Goal: Task Accomplishment & Management: Manage account settings

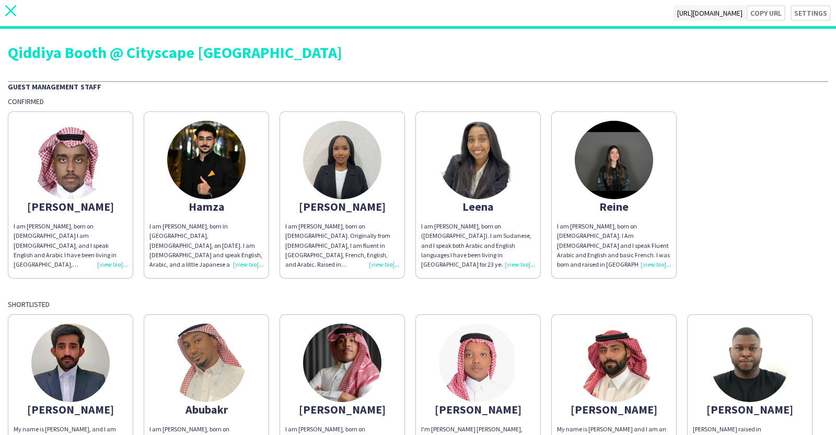
click at [8, 17] on app-icon "close" at bounding box center [10, 13] width 11 height 16
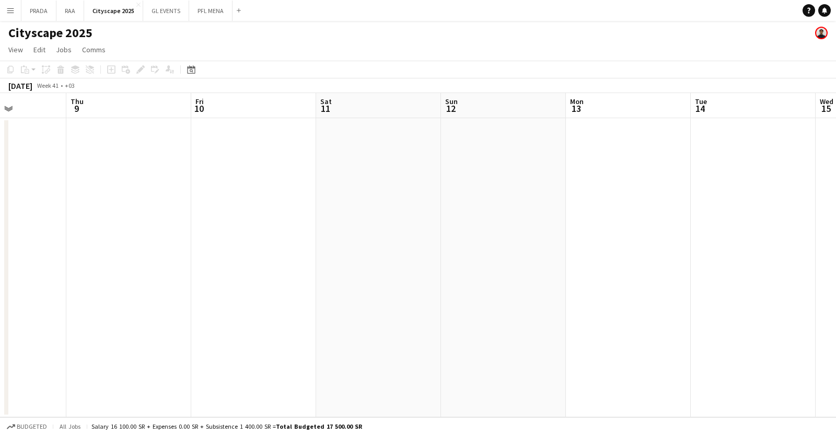
scroll to position [0, 401]
click at [185, 64] on div "Date picker" at bounding box center [191, 69] width 13 height 13
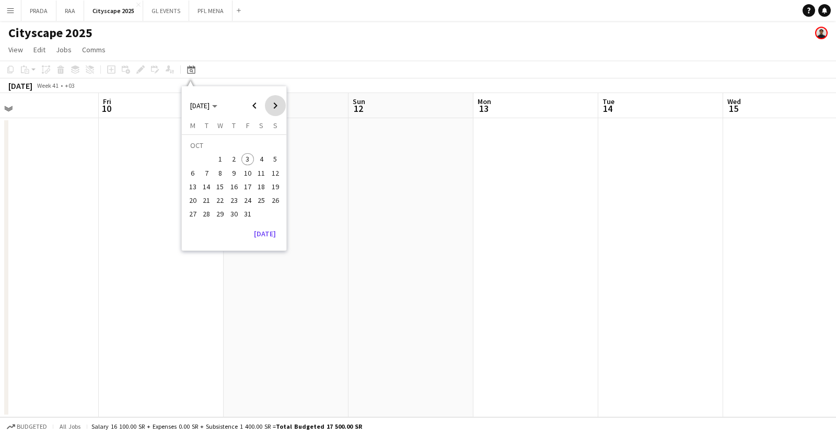
click at [274, 108] on span "Next month" at bounding box center [275, 105] width 21 height 21
click at [204, 189] on span "18" at bounding box center [206, 189] width 13 height 13
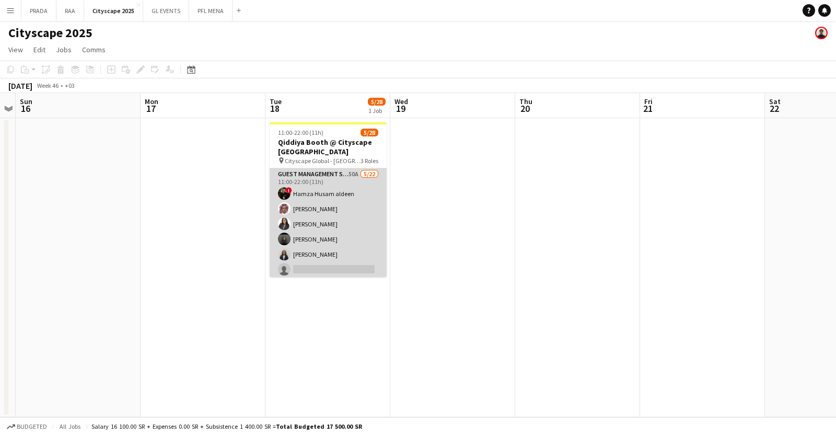
click at [306, 224] on app-card-role "Guest Management Staff 50A [DATE] 11:00-22:00 (11h) ! [PERSON_NAME] [PERSON_NAM…" at bounding box center [328, 345] width 117 height 354
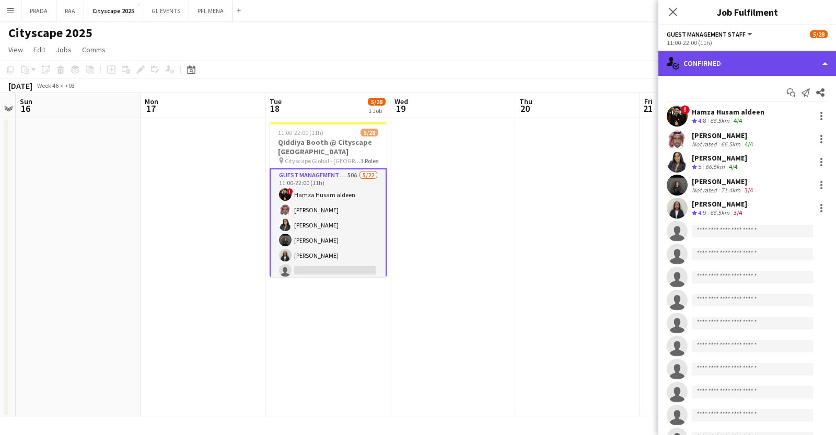
click at [763, 64] on div "single-neutral-actions-check-2 Confirmed" at bounding box center [748, 63] width 178 height 25
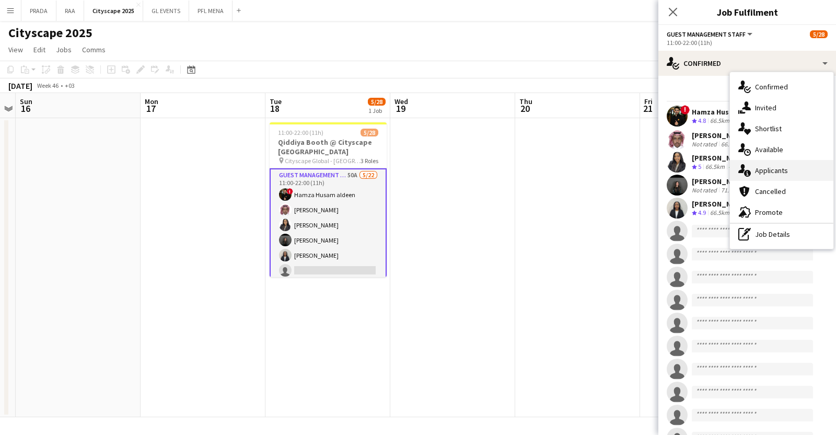
click at [777, 164] on div "single-neutral-actions-information Applicants" at bounding box center [782, 170] width 104 height 21
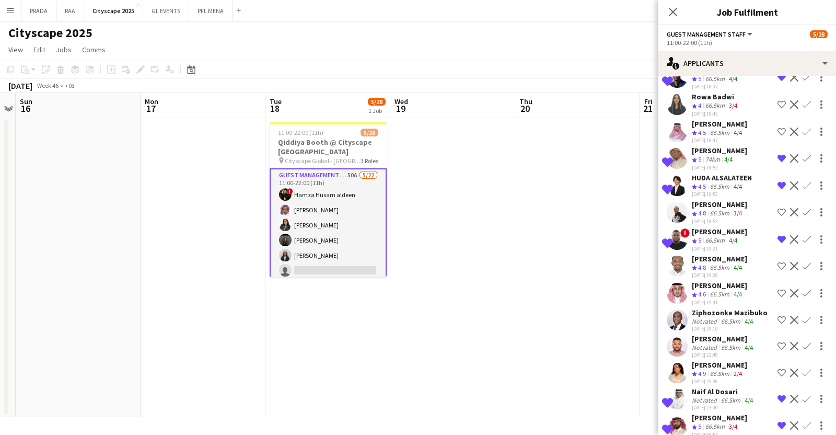
scroll to position [1039, 0]
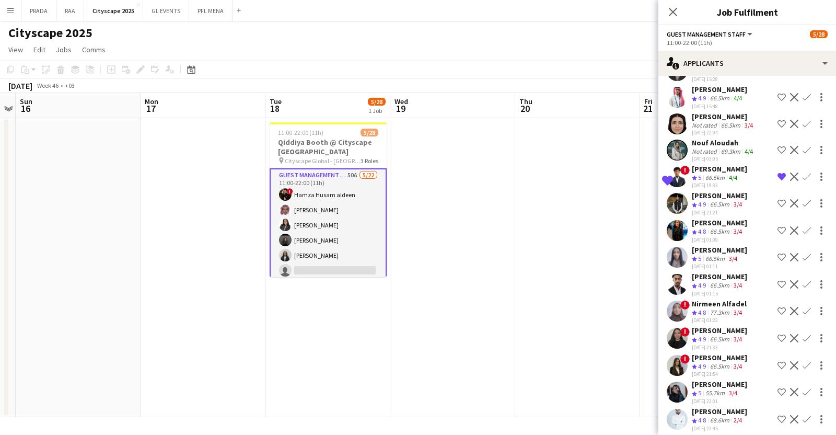
click at [716, 416] on div "68.6km" at bounding box center [720, 420] width 24 height 9
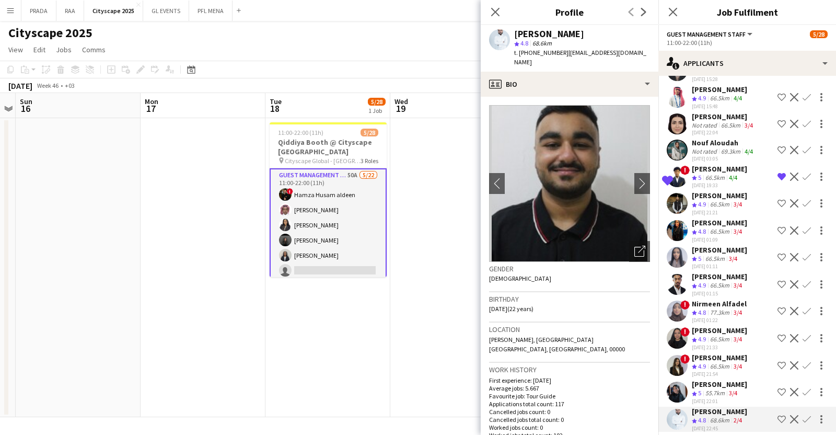
click at [730, 381] on div "[PERSON_NAME]" at bounding box center [719, 384] width 55 height 9
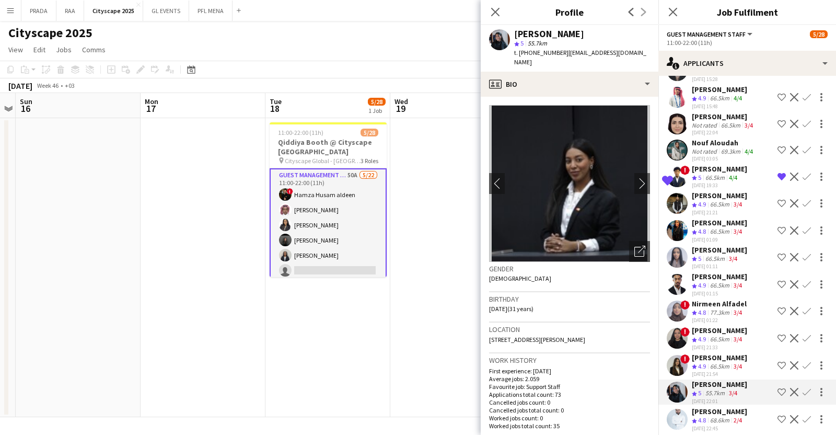
click at [778, 388] on app-icon "Shortlist crew" at bounding box center [782, 392] width 8 height 8
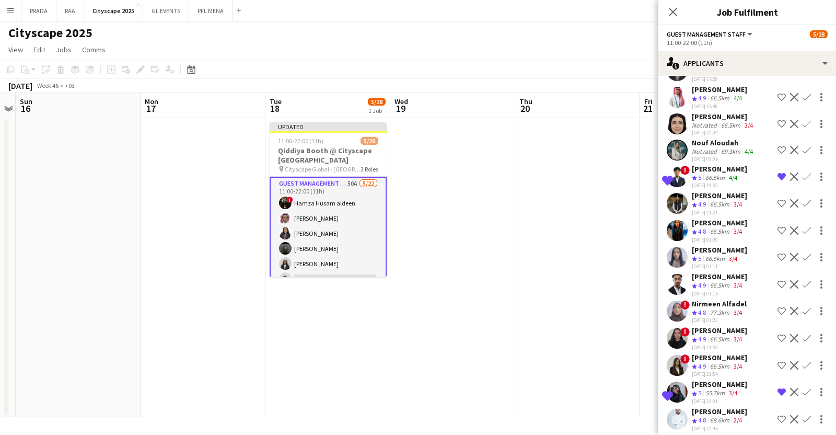
click at [778, 361] on app-icon "Shortlist crew" at bounding box center [782, 365] width 8 height 8
click at [778, 334] on app-icon "Shortlist crew" at bounding box center [782, 338] width 8 height 8
click at [498, 268] on app-date-cell at bounding box center [452, 267] width 125 height 299
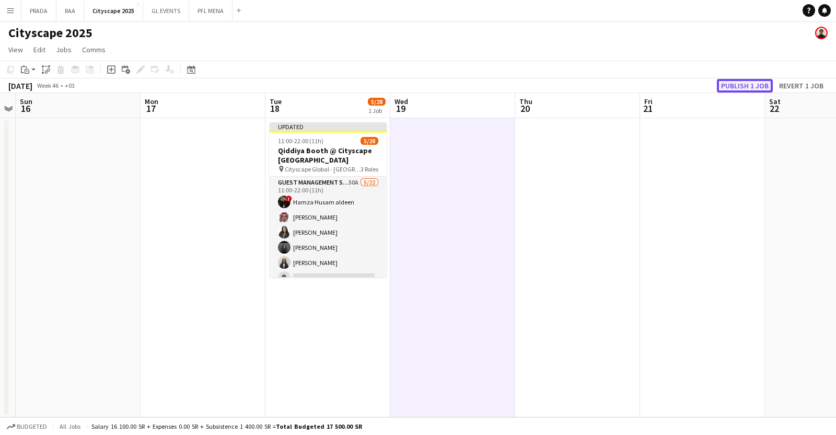
click at [733, 87] on button "Publish 1 job" at bounding box center [745, 86] width 56 height 14
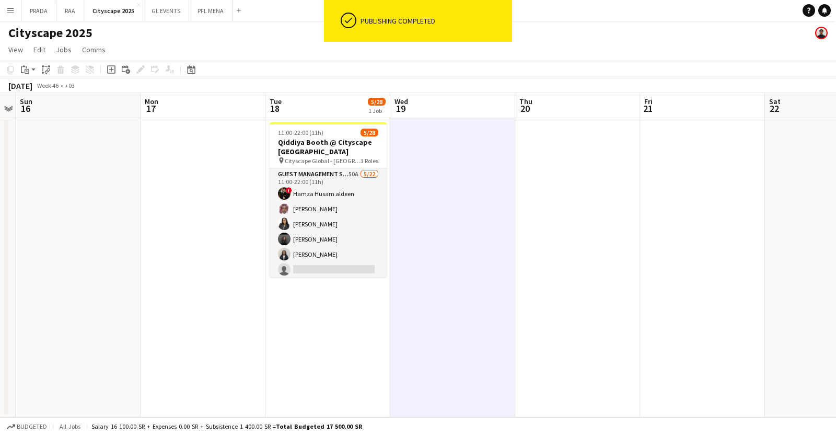
click at [346, 226] on app-card-role "Guest Management Staff 50A [DATE] 11:00-22:00 (11h) ! [PERSON_NAME] [PERSON_NAM…" at bounding box center [328, 345] width 117 height 354
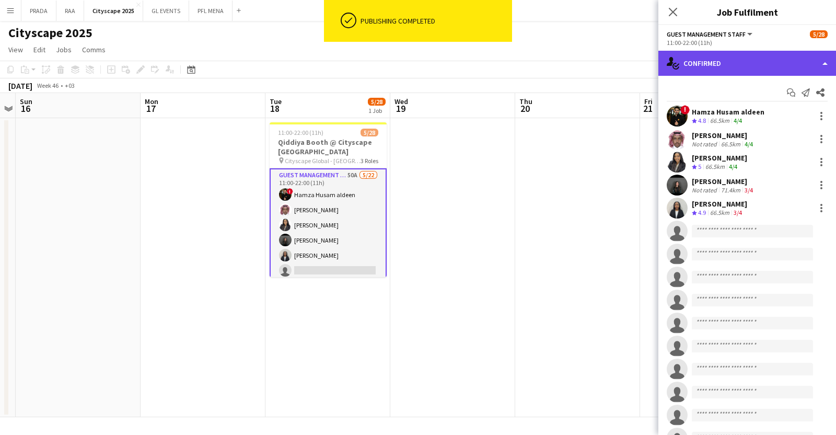
click at [740, 57] on div "single-neutral-actions-check-2 Confirmed" at bounding box center [748, 63] width 178 height 25
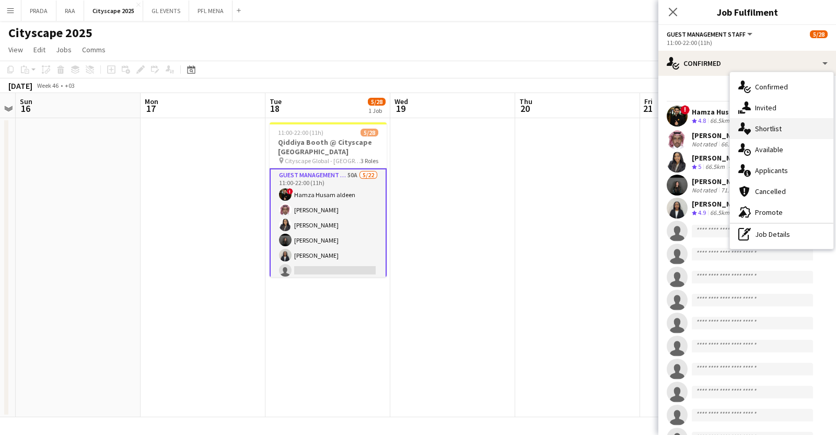
click at [774, 124] on span "Shortlist" at bounding box center [768, 128] width 27 height 9
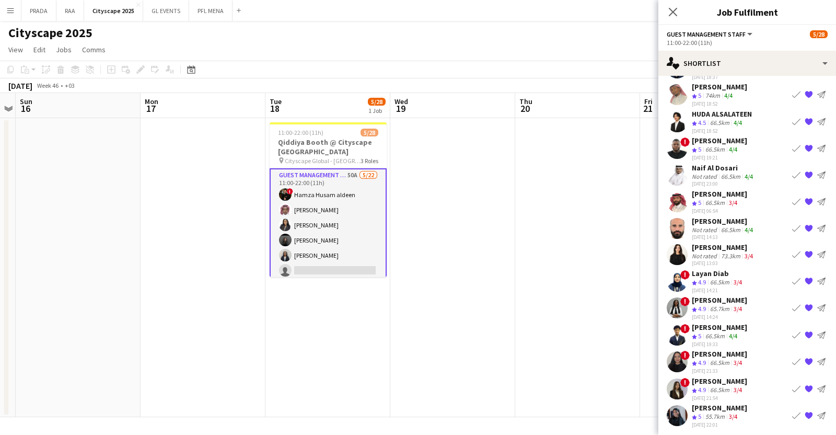
scroll to position [0, 0]
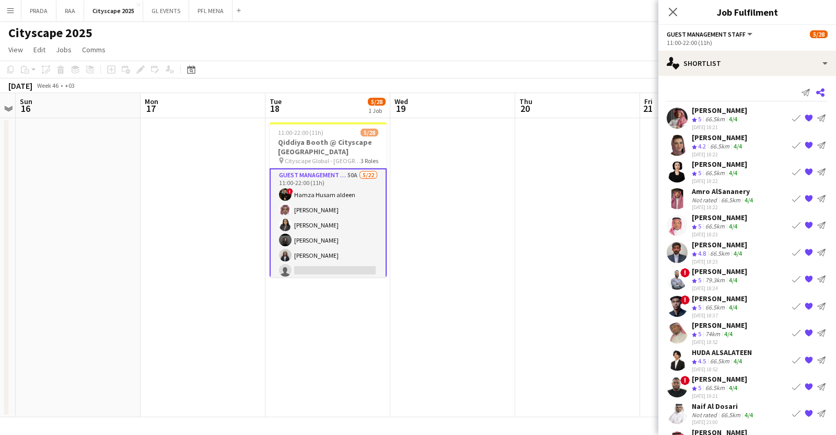
click at [817, 89] on icon "Share" at bounding box center [821, 92] width 8 height 8
click at [817, 93] on icon "Share" at bounding box center [821, 92] width 8 height 8
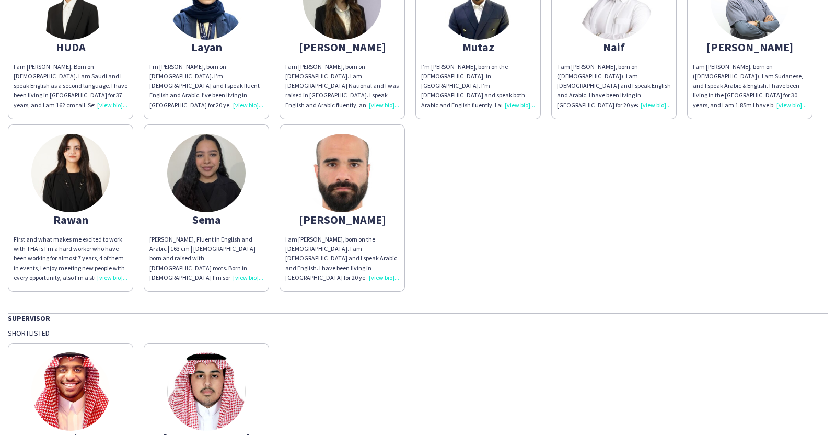
scroll to position [708, 0]
click at [263, 274] on div "[PERSON_NAME], Fluent in English and Arabic | 163 cm | [DEMOGRAPHIC_DATA] born …" at bounding box center [207, 258] width 114 height 48
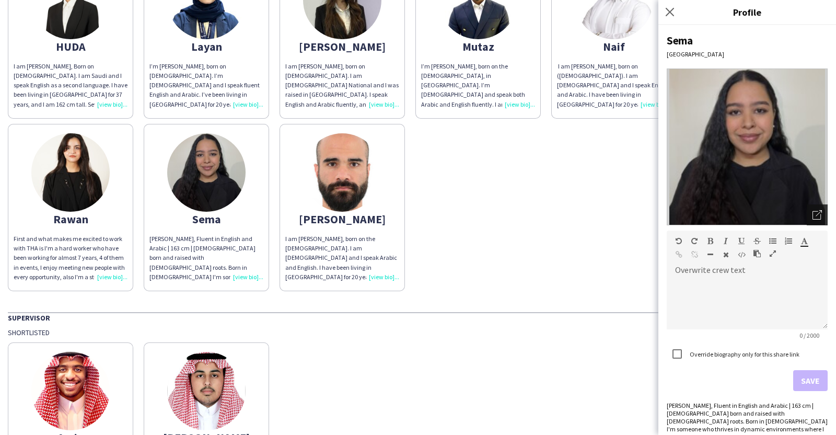
click at [813, 216] on icon "Open photos pop-in" at bounding box center [817, 214] width 9 height 9
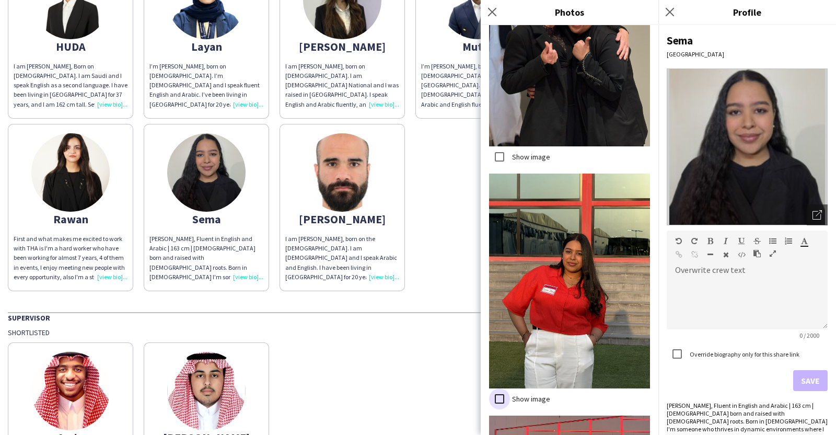
scroll to position [2417, 0]
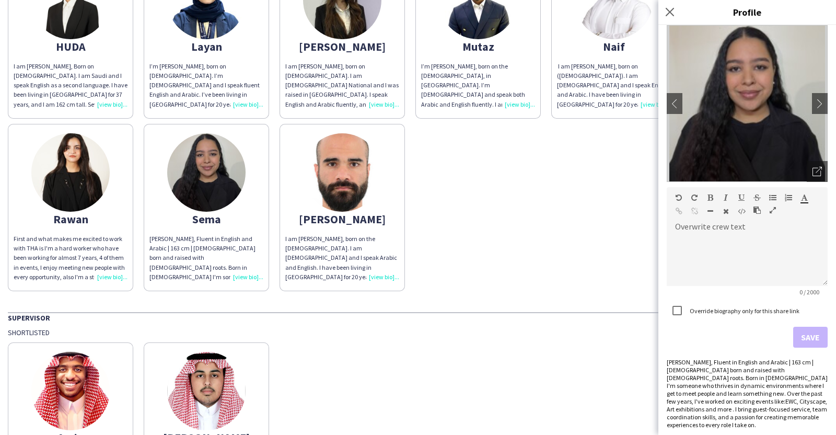
scroll to position [44, 0]
click at [580, 393] on div "[PERSON_NAME] am [PERSON_NAME], born on the [DEMOGRAPHIC_DATA]. I am [DEMOGRAPH…" at bounding box center [418, 423] width 821 height 173
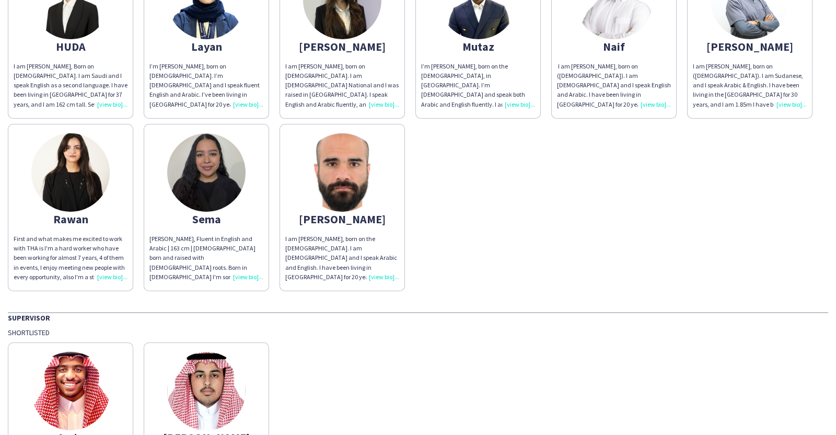
click at [421, 109] on div "I’m [PERSON_NAME], born on the [DEMOGRAPHIC_DATA], in [GEOGRAPHIC_DATA]. I’m [D…" at bounding box center [478, 86] width 114 height 48
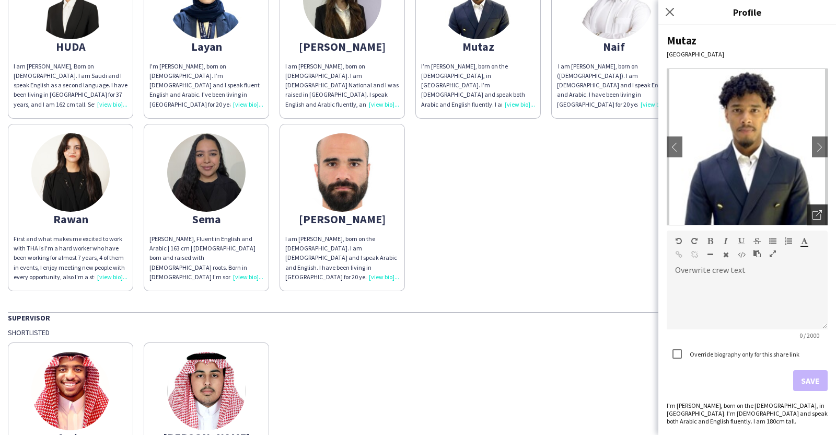
click at [822, 220] on div "Open photos pop-in" at bounding box center [817, 214] width 21 height 21
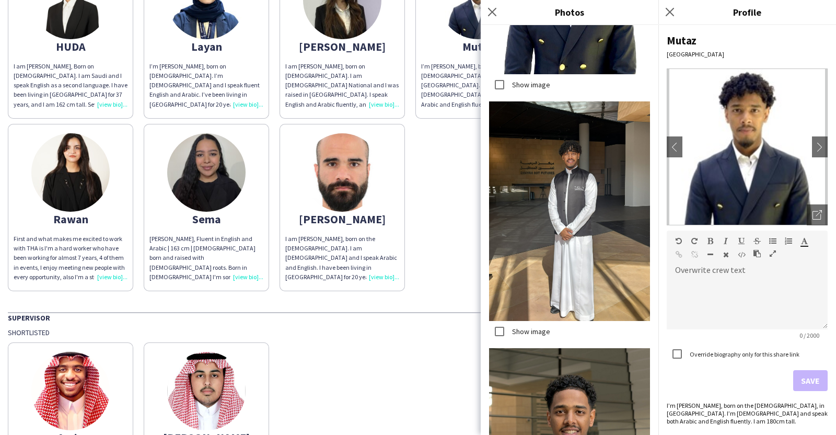
scroll to position [1361, 0]
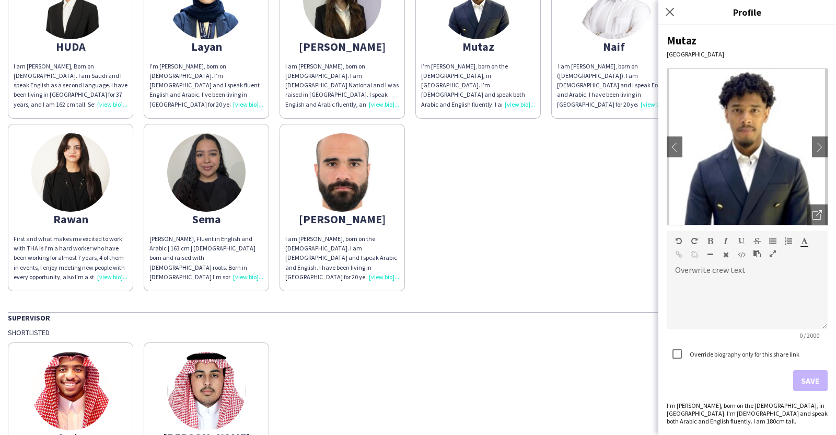
click at [263, 237] on div "[PERSON_NAME], Fluent in English and Arabic | 163 cm | [DEMOGRAPHIC_DATA] born …" at bounding box center [207, 258] width 114 height 48
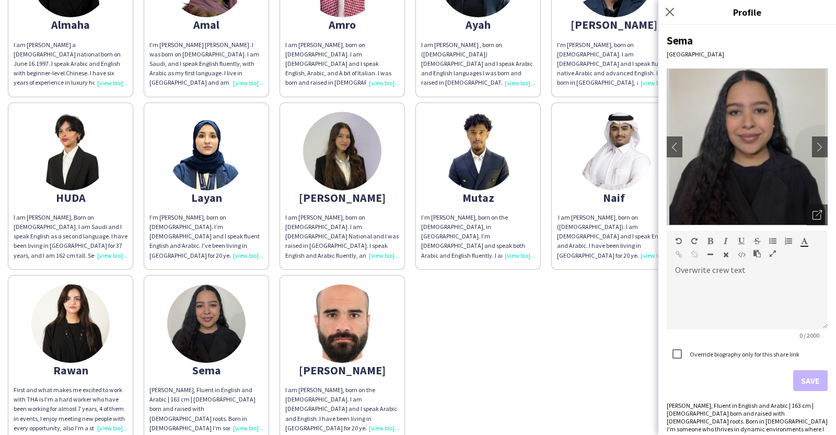
scroll to position [556, 0]
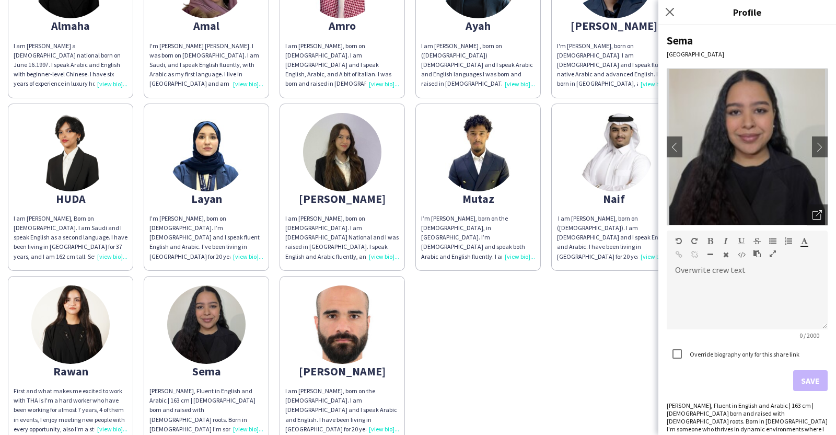
click at [399, 260] on div "I am [PERSON_NAME], born on [DEMOGRAPHIC_DATA]. I am [DEMOGRAPHIC_DATA] Nationa…" at bounding box center [342, 238] width 114 height 48
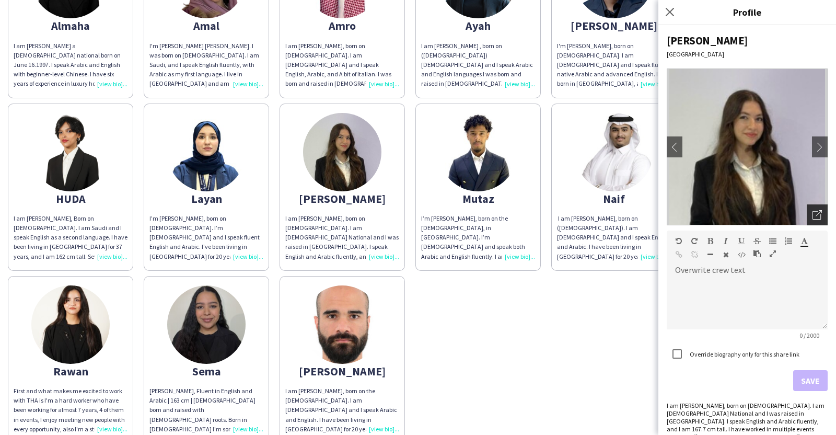
click at [810, 221] on div "Open photos pop-in" at bounding box center [817, 214] width 21 height 21
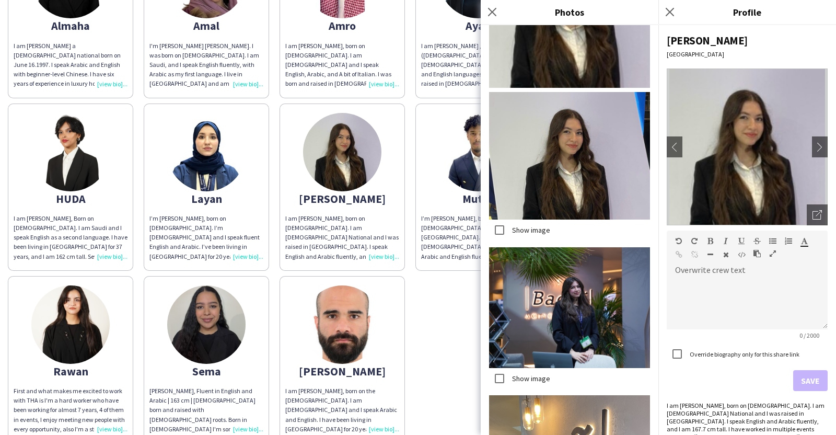
scroll to position [0, 0]
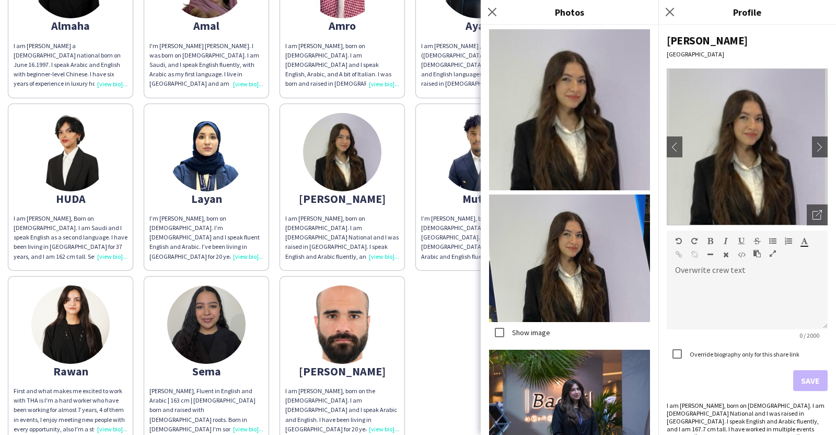
click at [753, 387] on form "Overwrite crew text default Heading 1 Heading 2 Heading 3 Heading 4 Heading 5 H…" at bounding box center [747, 311] width 161 height 160
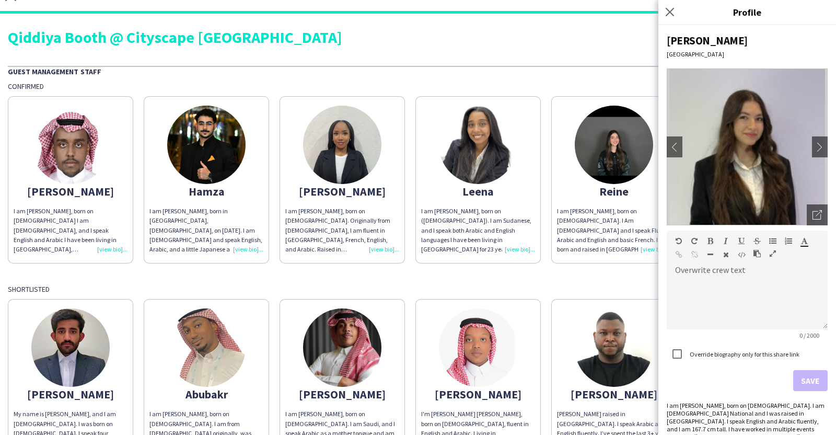
scroll to position [14, 0]
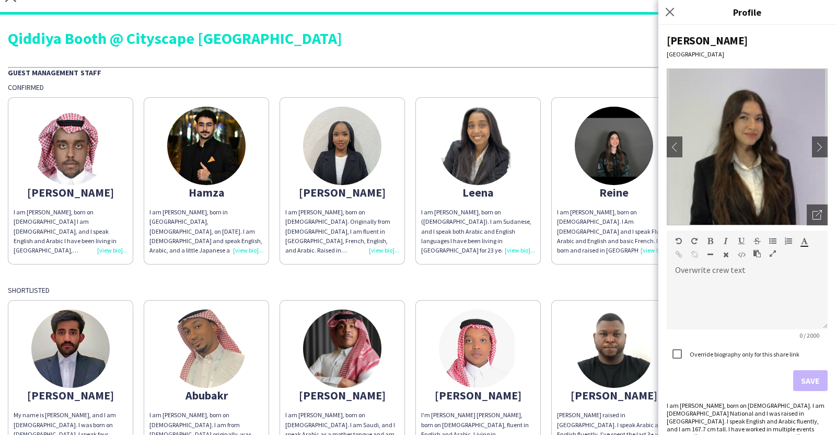
click at [588, 236] on div "I am [PERSON_NAME], born on [DEMOGRAPHIC_DATA]. I Am [DEMOGRAPHIC_DATA] and I s…" at bounding box center [614, 232] width 114 height 48
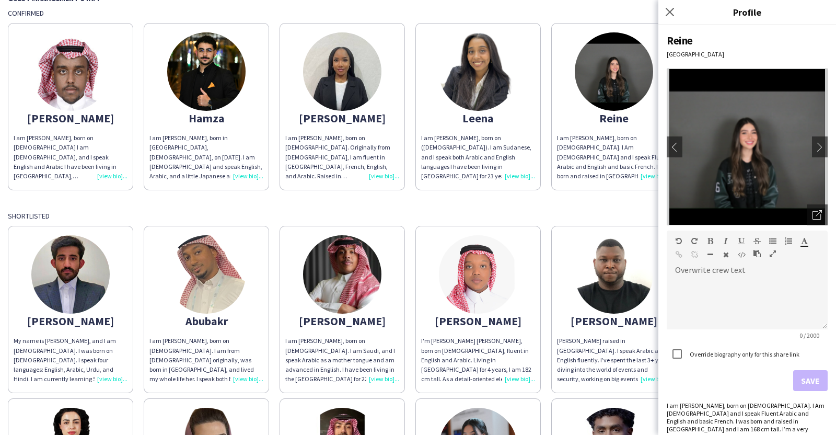
scroll to position [89, 0]
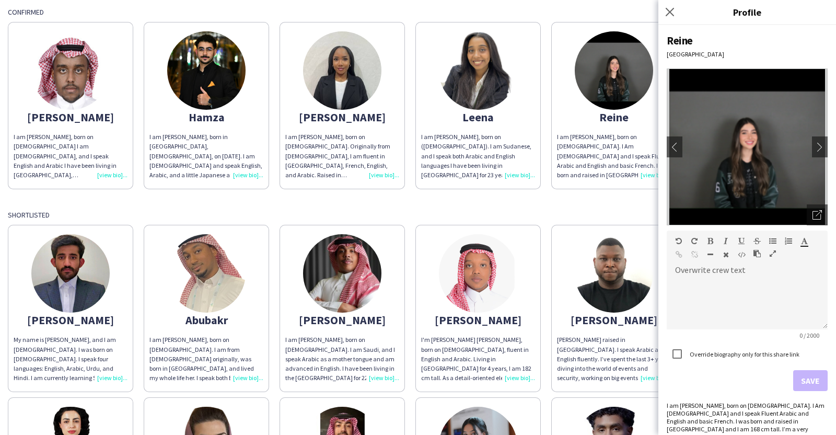
drag, startPoint x: 588, startPoint y: 236, endPoint x: 544, endPoint y: 205, distance: 53.7
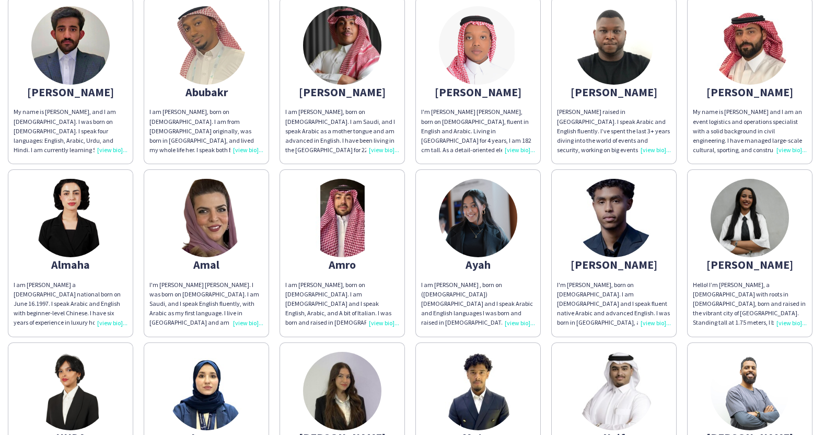
scroll to position [318, 0]
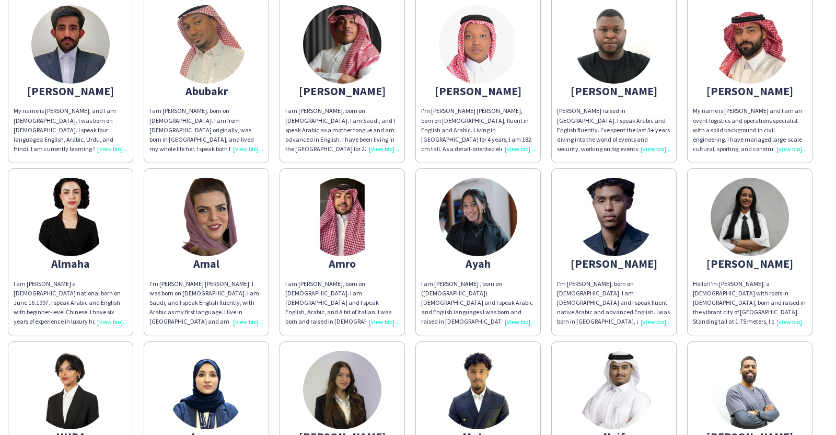
click at [535, 321] on div "I am [PERSON_NAME] , born on ([DEMOGRAPHIC_DATA]) [DEMOGRAPHIC_DATA] and I spea…" at bounding box center [478, 303] width 114 height 48
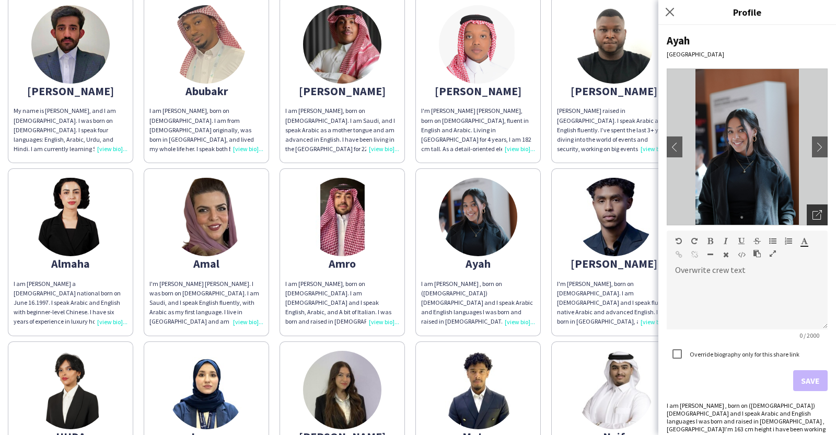
click at [808, 208] on div "Open photos pop-in" at bounding box center [817, 214] width 21 height 21
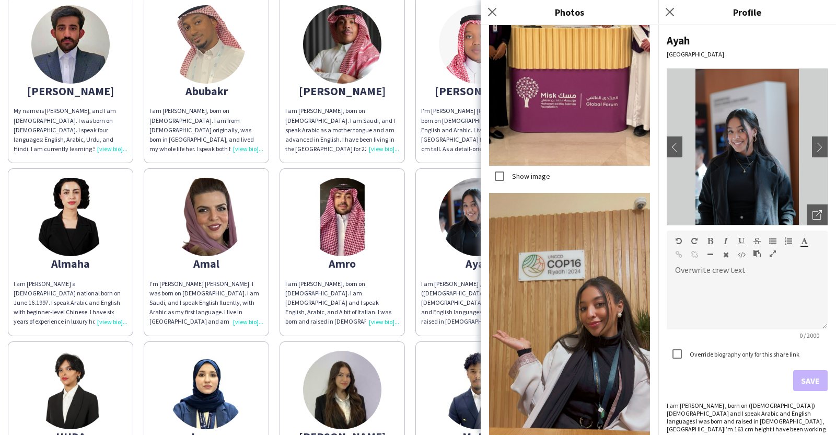
scroll to position [2872, 0]
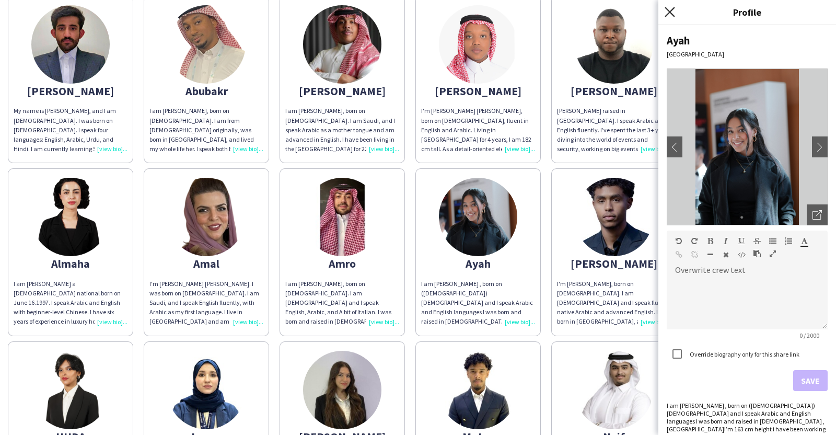
click at [670, 14] on icon "Close pop-in" at bounding box center [670, 12] width 10 height 10
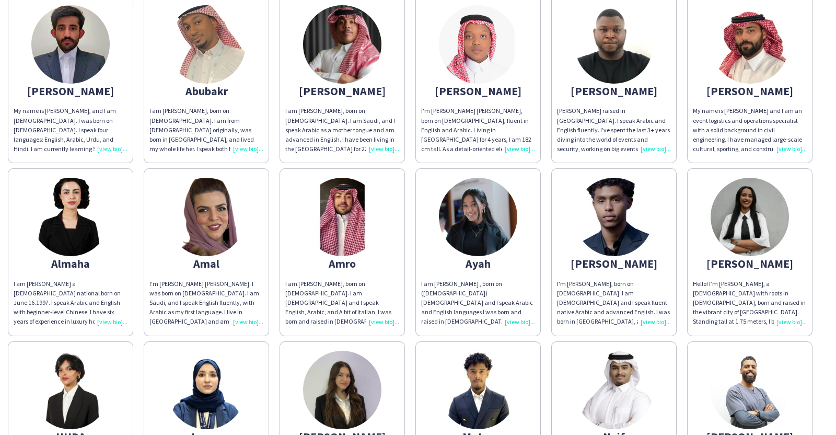
scroll to position [0, 0]
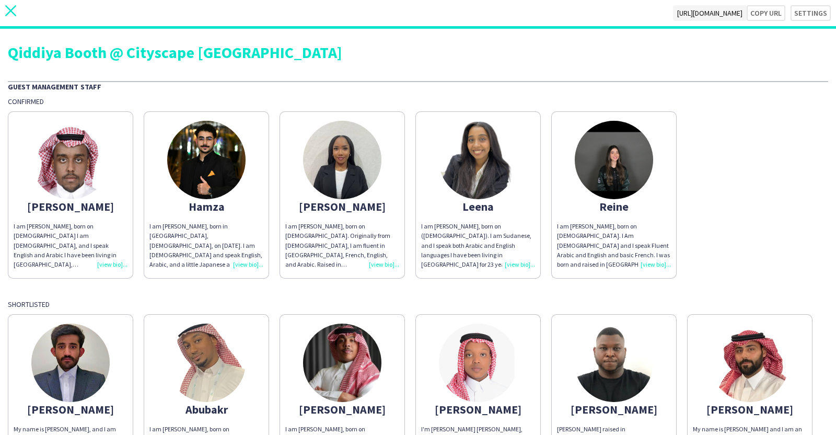
click at [10, 13] on icon "close" at bounding box center [10, 10] width 11 height 11
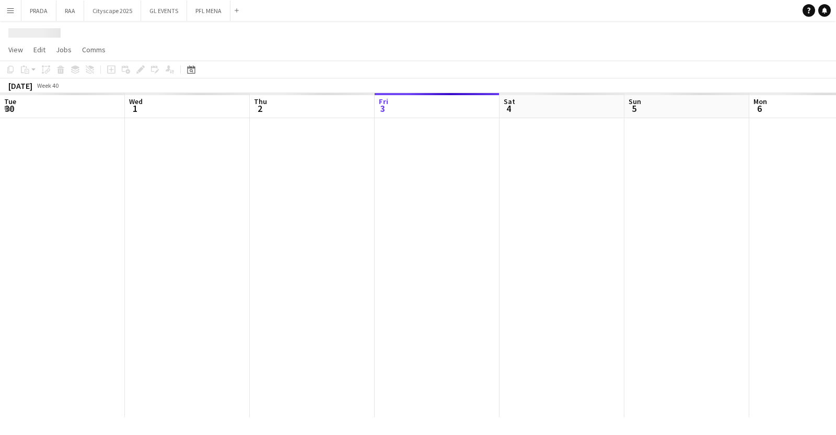
scroll to position [0, 250]
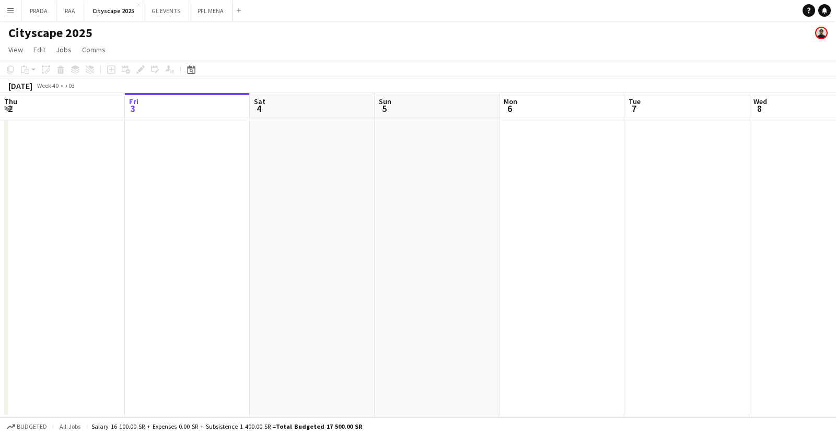
click at [513, 212] on app-date-cell at bounding box center [562, 267] width 125 height 299
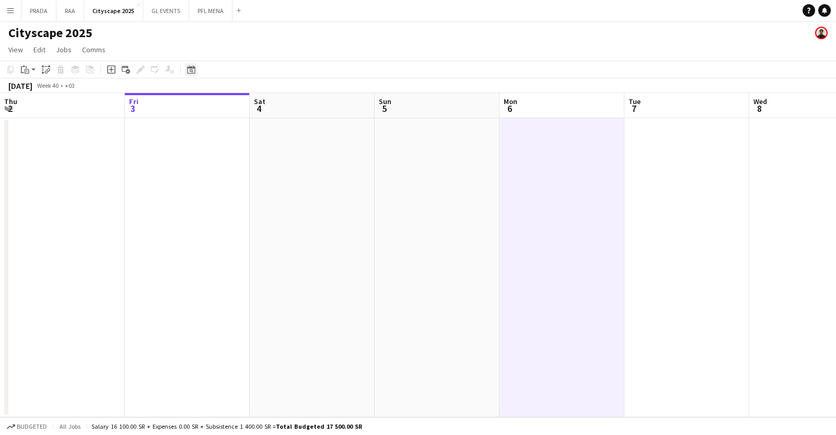
click at [191, 72] on icon at bounding box center [192, 71] width 4 height 4
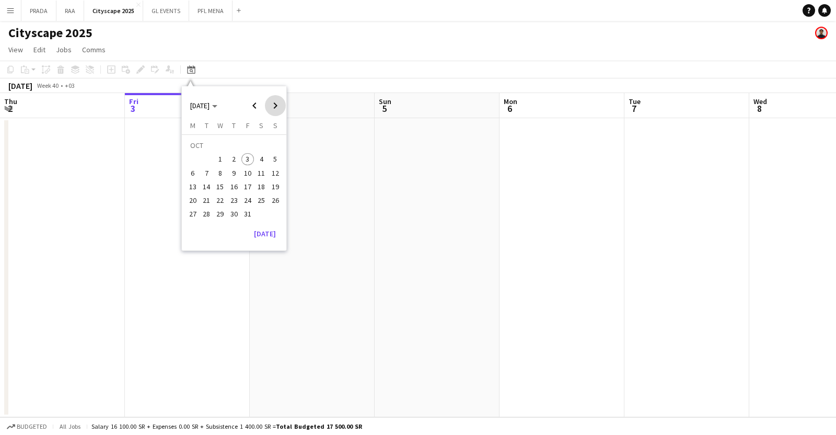
click at [279, 102] on span "Next month" at bounding box center [275, 105] width 21 height 21
click at [205, 188] on span "18" at bounding box center [206, 189] width 13 height 13
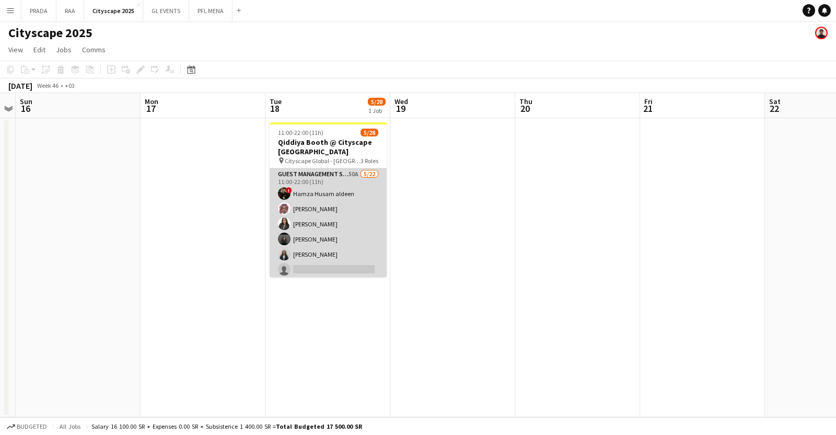
click at [359, 208] on app-card-role "Guest Management Staff 50A [DATE] 11:00-22:00 (11h) ! [PERSON_NAME] [PERSON_NAM…" at bounding box center [328, 345] width 117 height 354
